Goal: Find contact information: Find contact information

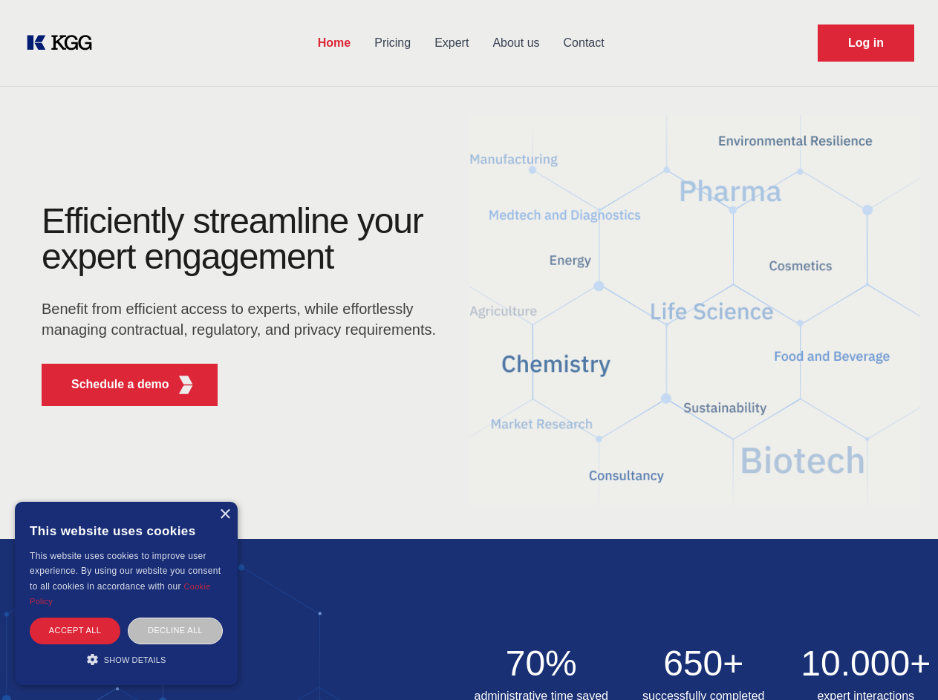
click at [468, 350] on div "Efficiently streamline your expert engagement Benefit from efficient access to …" at bounding box center [243, 310] width 451 height 215
click at [111, 385] on p "Schedule a demo" at bounding box center [120, 385] width 98 height 18
click at [224, 515] on div "× This website uses cookies This website uses cookies to improve user experienc…" at bounding box center [126, 593] width 223 height 183
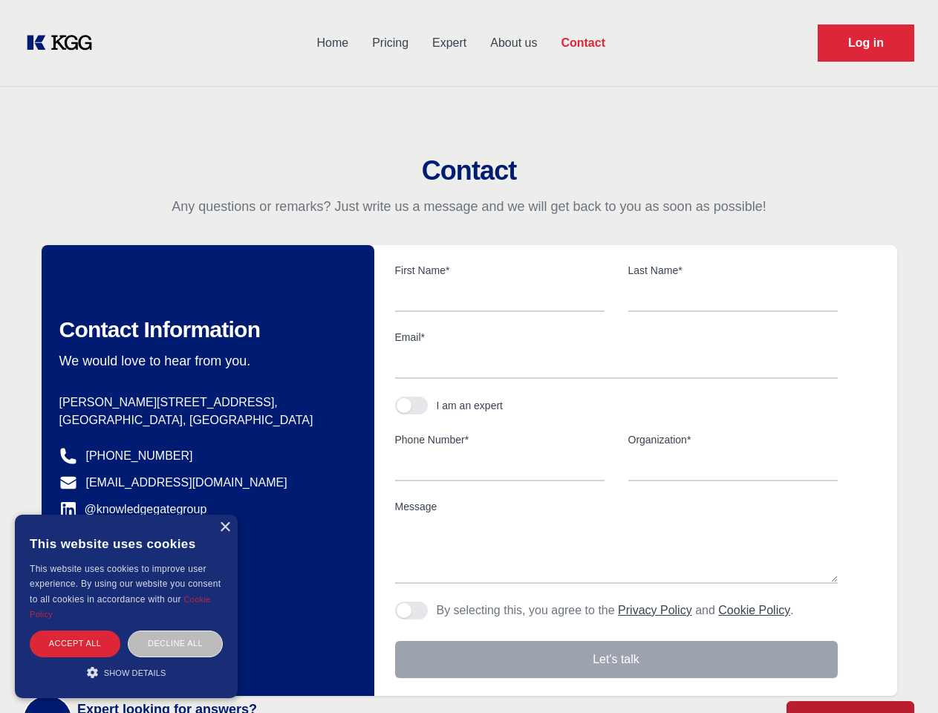
click at [75, 630] on div "Accept all" at bounding box center [75, 643] width 91 height 26
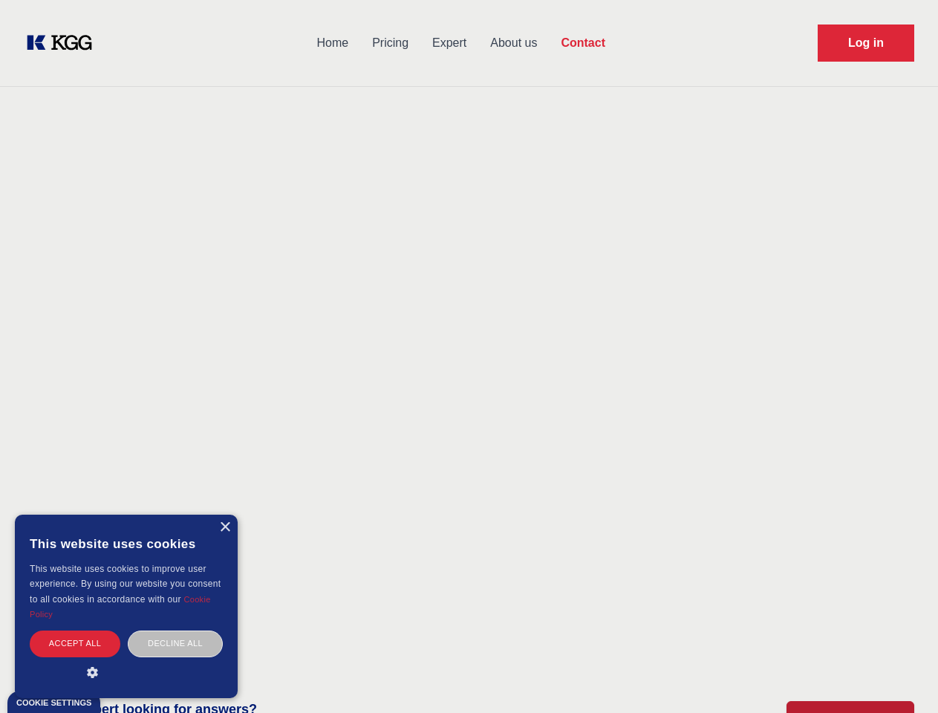
click at [175, 630] on div "Decline all" at bounding box center [175, 643] width 95 height 26
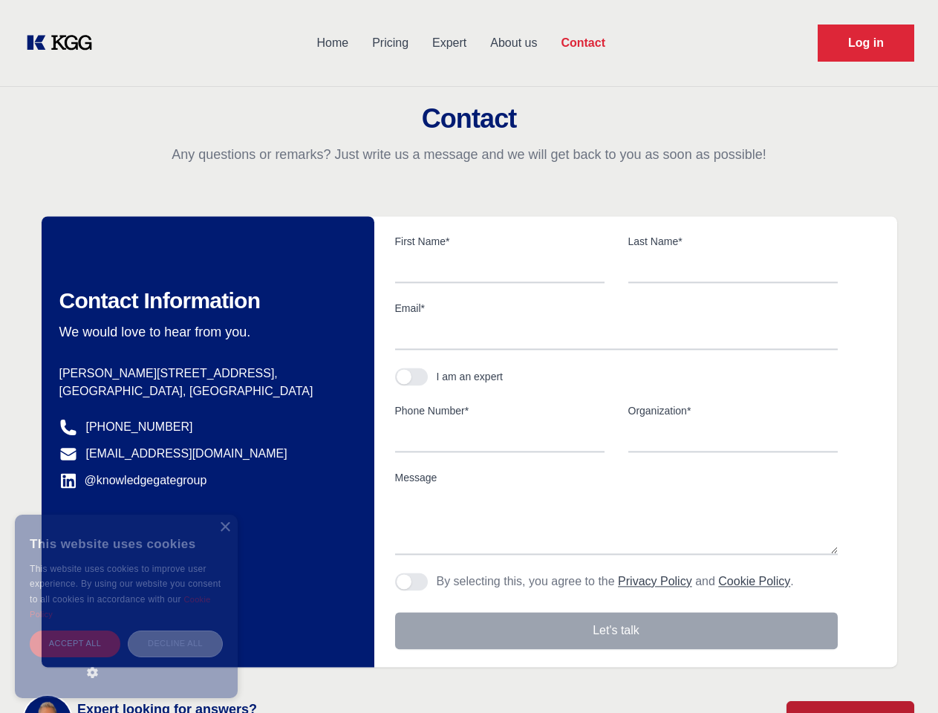
click at [126, 659] on main "Contact Any questions or remarks? Just write us a message and we will get back …" at bounding box center [469, 386] width 938 height 773
